Goal: Transaction & Acquisition: Obtain resource

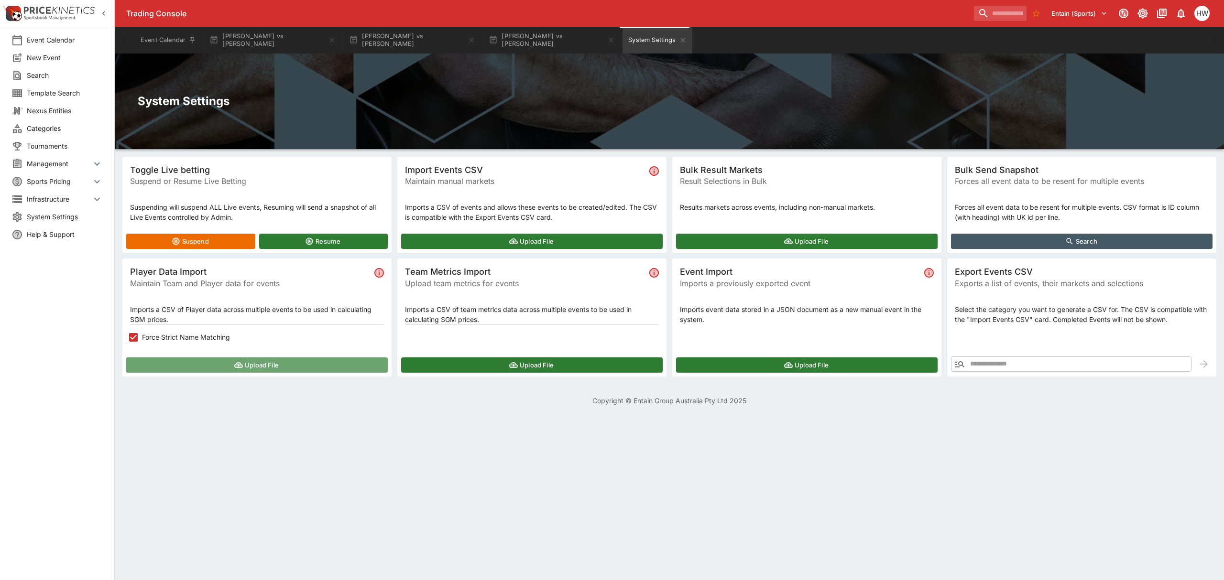
click at [275, 369] on button "Upload File" at bounding box center [256, 364] width 261 height 15
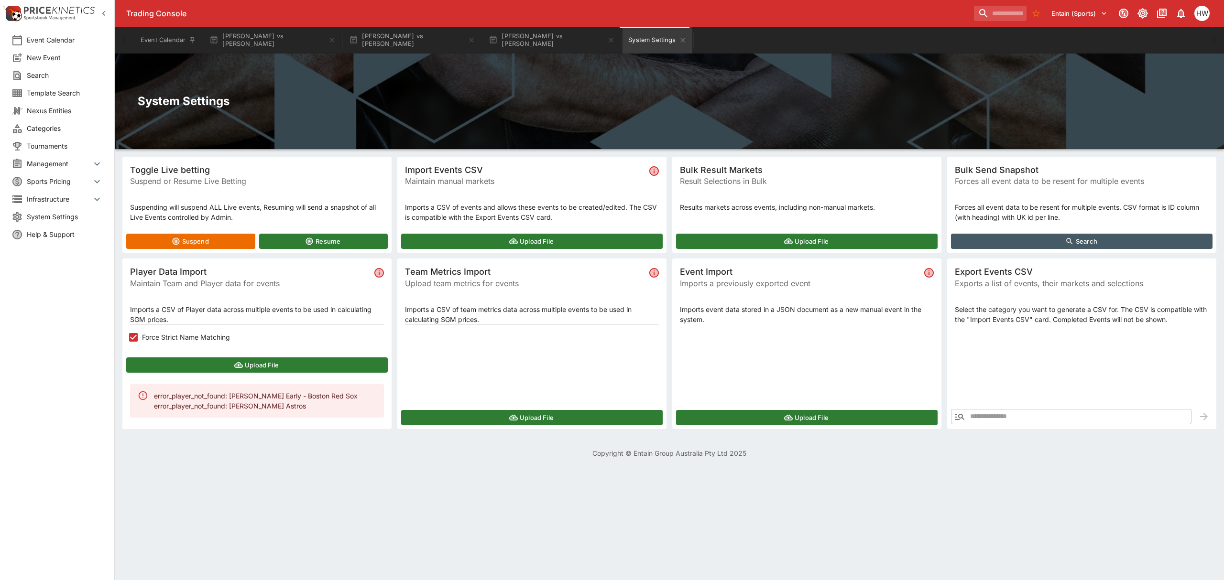
click at [962, 418] on icon "button" at bounding box center [959, 417] width 10 height 6
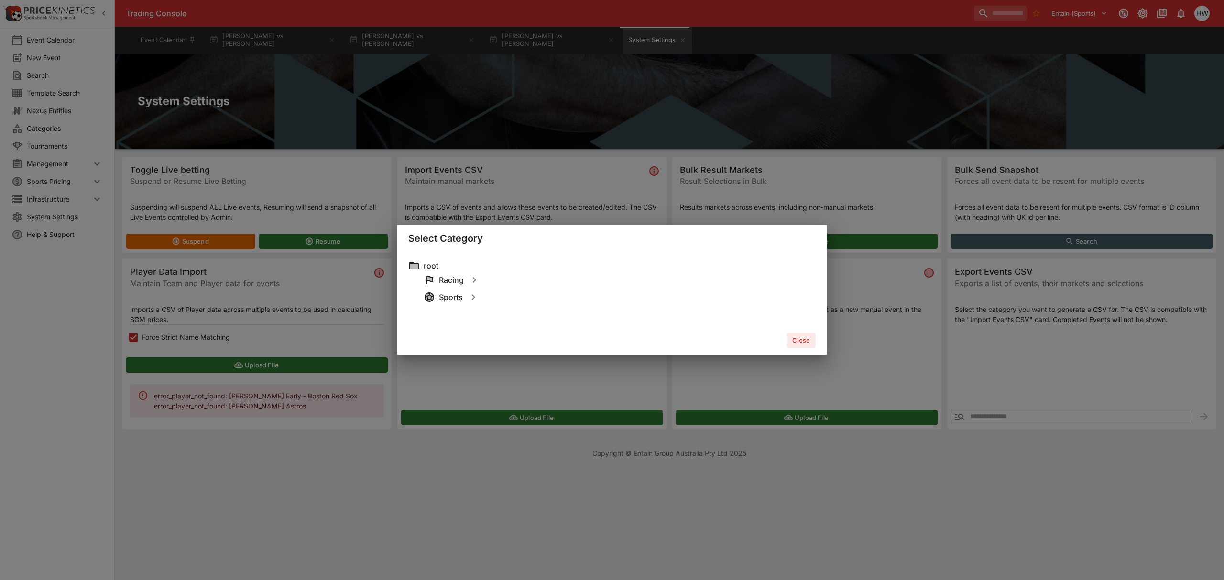
click at [440, 298] on h6 "Sports" at bounding box center [451, 297] width 24 height 10
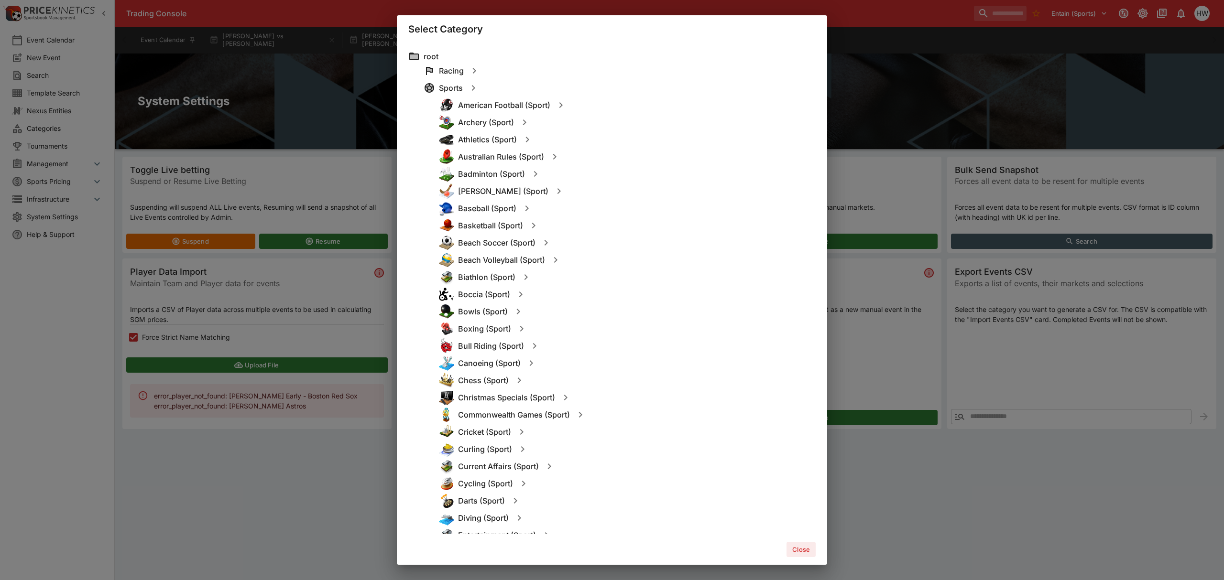
click at [487, 202] on div "Baseball (Sport)" at bounding box center [627, 208] width 377 height 17
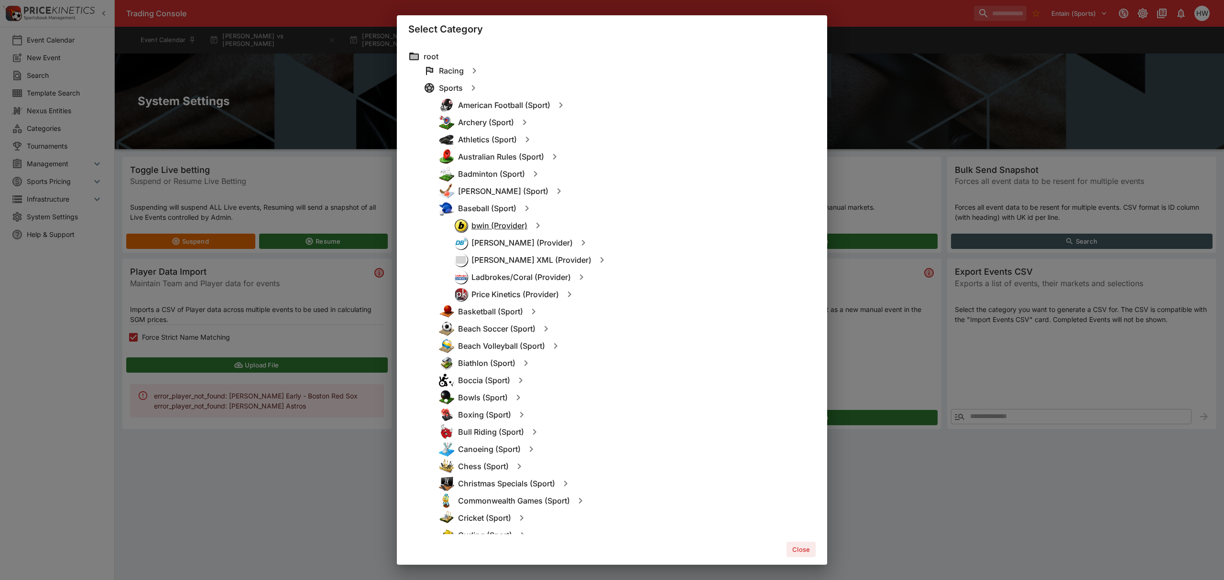
click at [490, 226] on h6 "bwin (Provider)" at bounding box center [499, 226] width 56 height 10
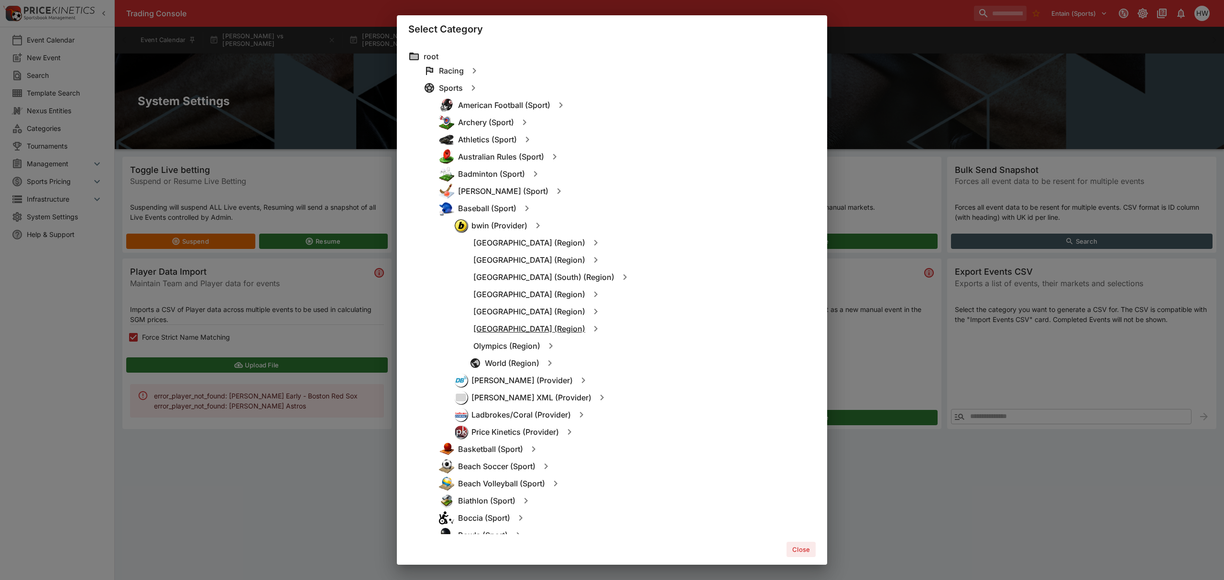
click at [497, 324] on h6 "North America (Region)" at bounding box center [529, 329] width 112 height 10
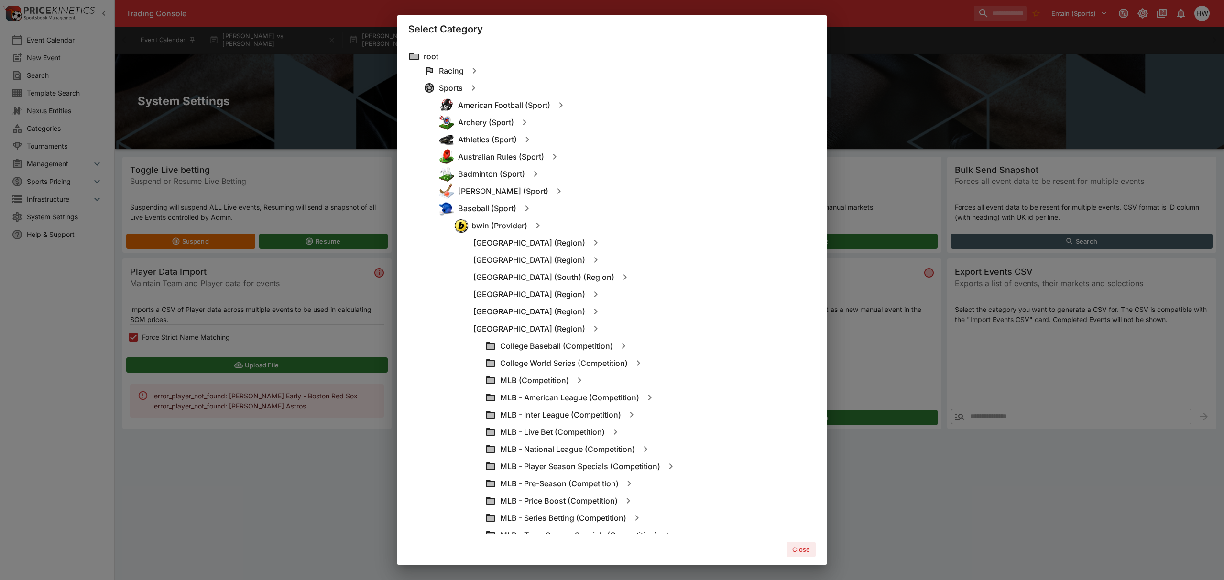
click at [524, 381] on h6 "MLB (Competition)" at bounding box center [534, 381] width 69 height 10
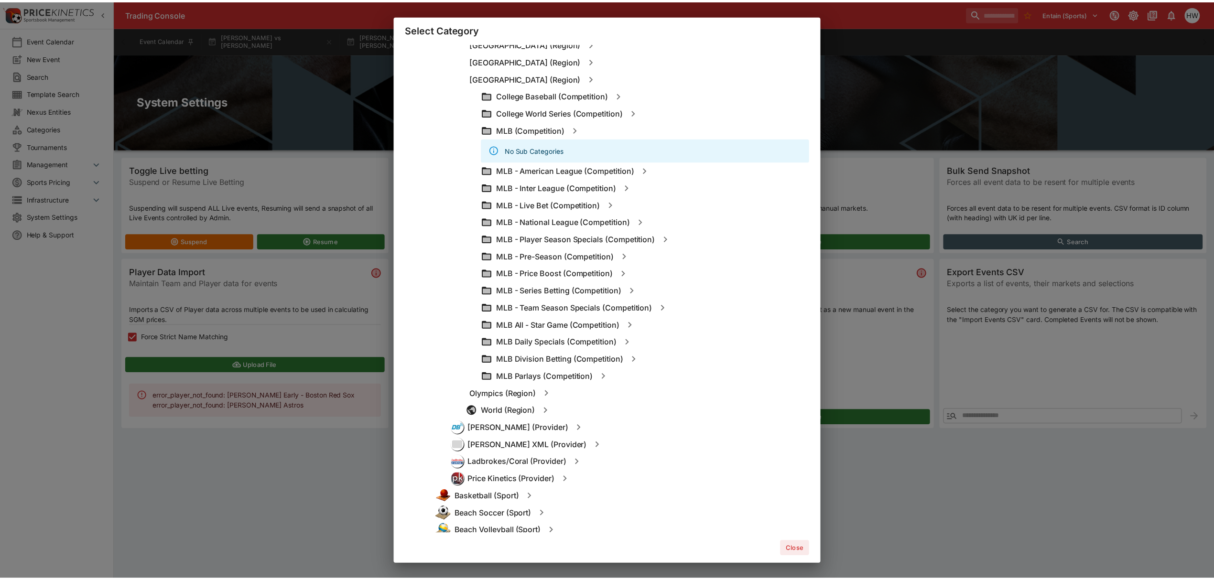
scroll to position [251, 0]
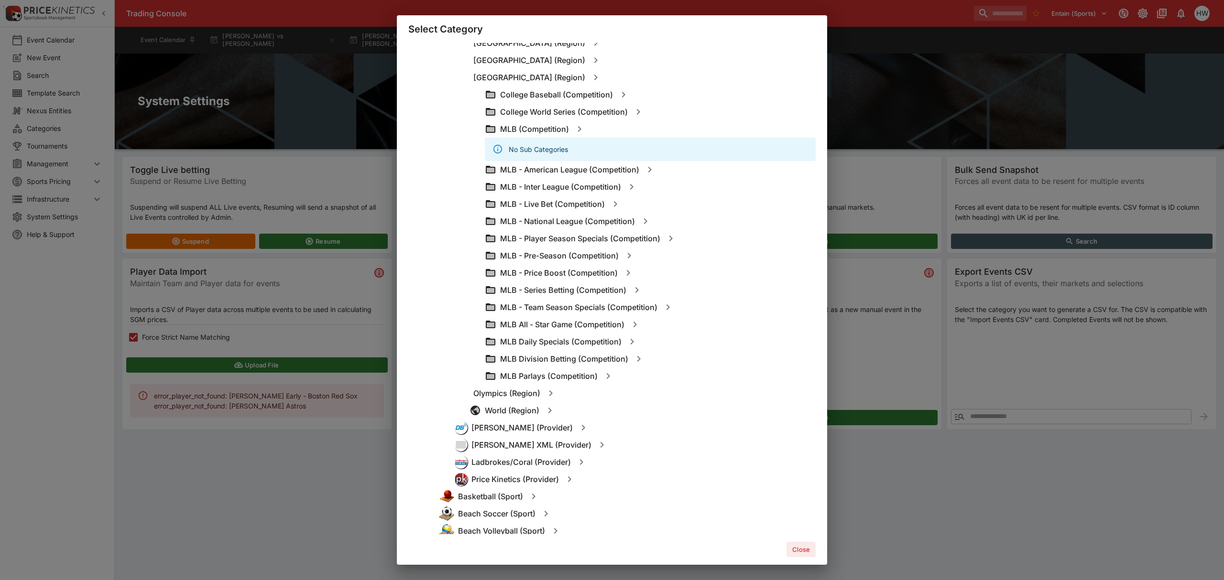
click at [581, 129] on icon "button" at bounding box center [579, 128] width 11 height 11
type input "**********"
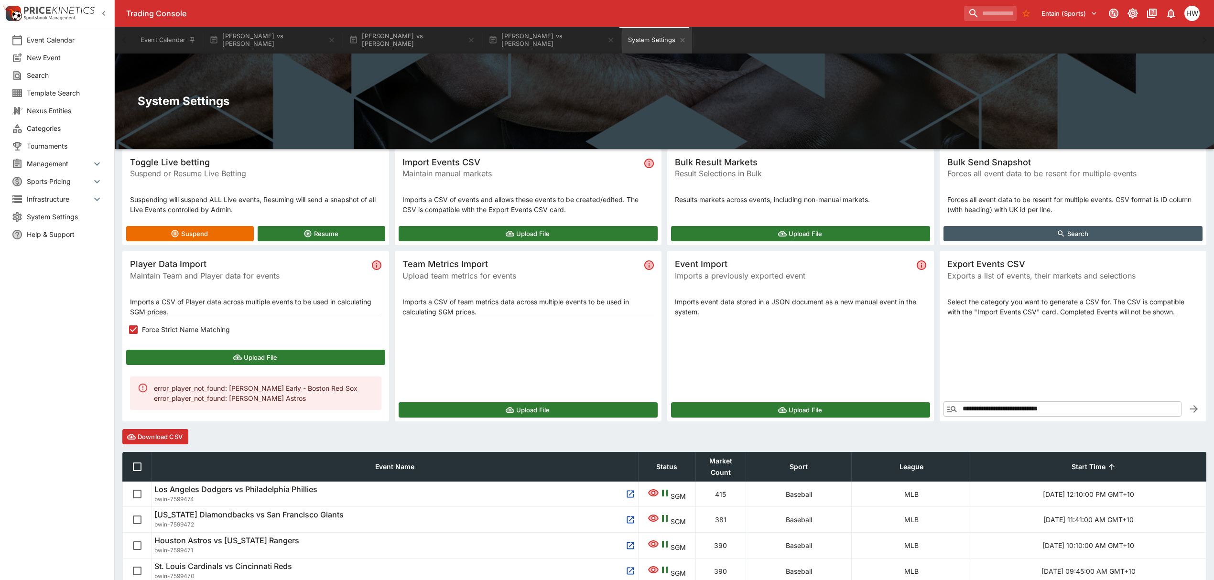
scroll to position [4, 0]
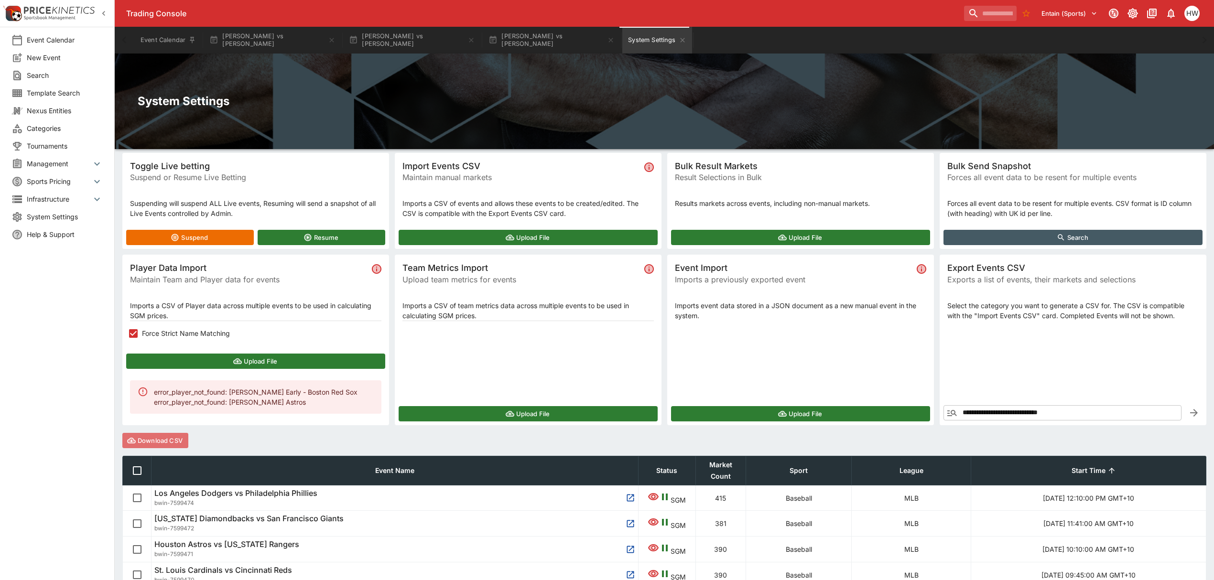
click at [166, 444] on button "Download CSV" at bounding box center [155, 440] width 66 height 15
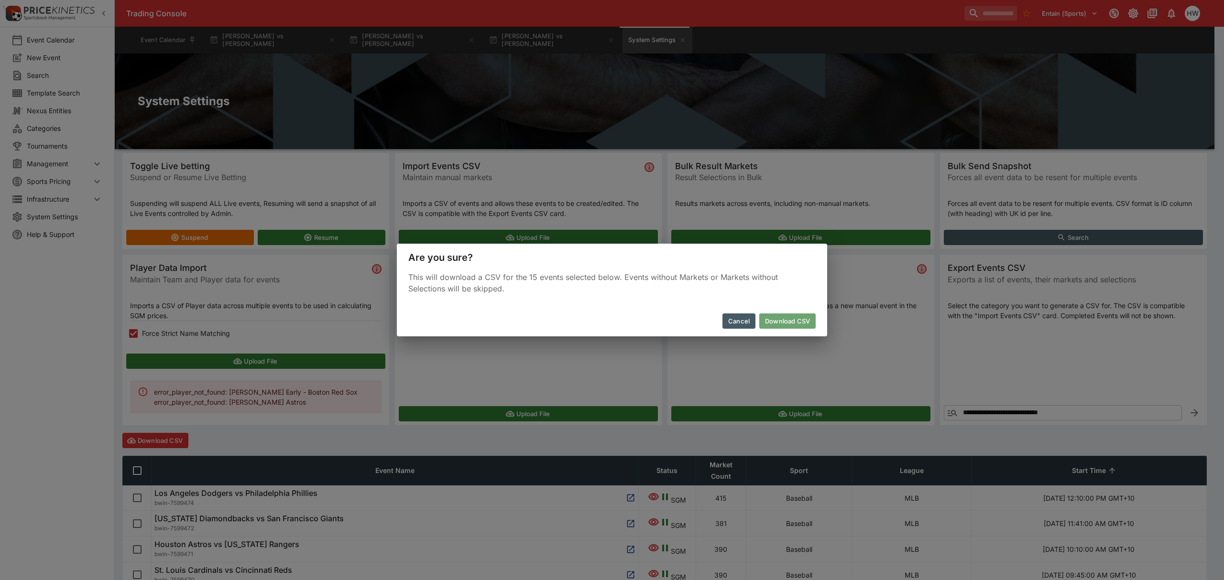
click at [796, 320] on button "Download CSV" at bounding box center [787, 321] width 56 height 15
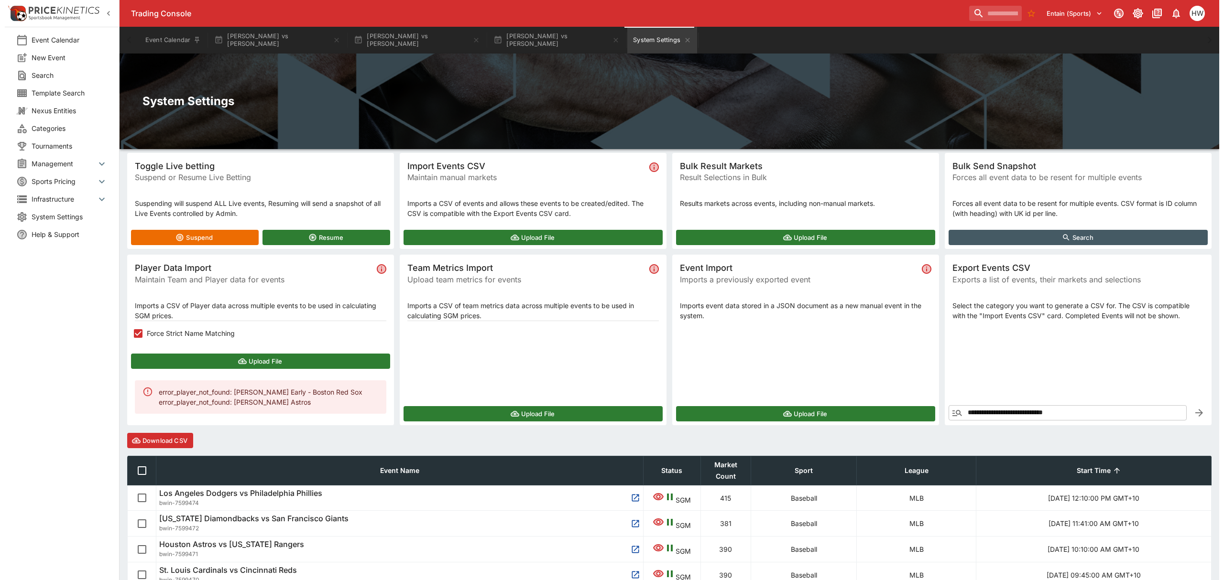
scroll to position [0, 0]
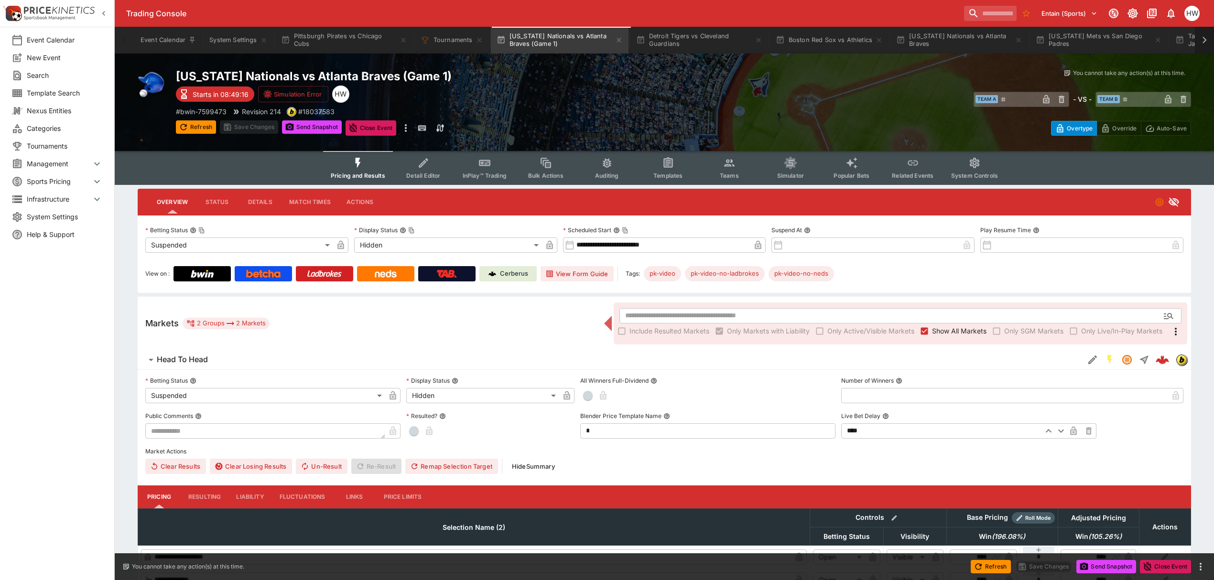
click at [1207, 42] on icon at bounding box center [1204, 39] width 13 height 13
click at [1206, 46] on icon at bounding box center [1204, 39] width 13 height 13
